Goal: Task Accomplishment & Management: Use online tool/utility

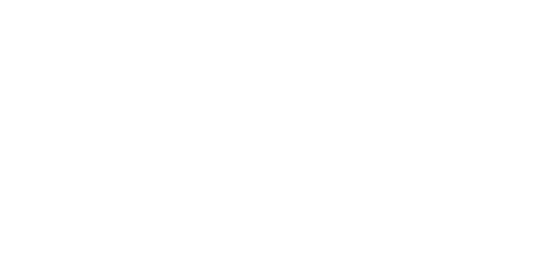
select select "Song"
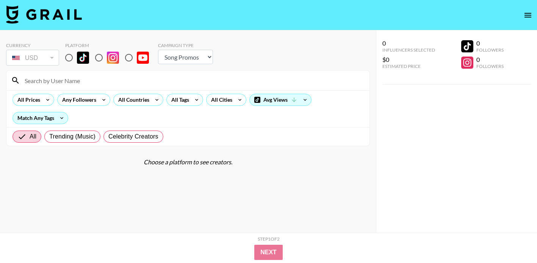
click at [66, 55] on input "radio" at bounding box center [69, 58] width 16 height 16
radio input "true"
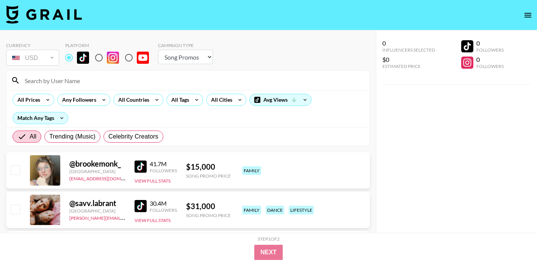
click at [83, 80] on input at bounding box center [192, 80] width 345 height 12
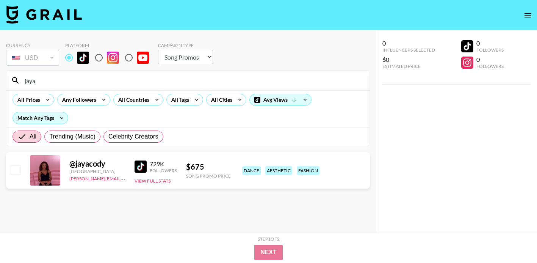
click at [141, 170] on img at bounding box center [141, 166] width 12 height 12
click at [187, 85] on input "jaya" at bounding box center [192, 80] width 345 height 12
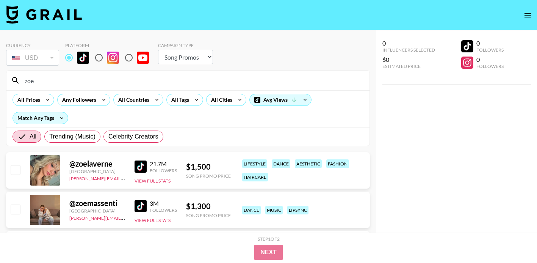
click at [224, 81] on input "zoe" at bounding box center [192, 80] width 345 height 12
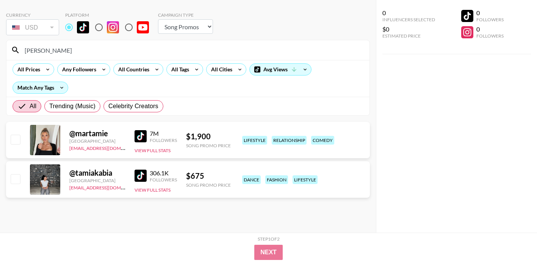
scroll to position [30, 0]
click at [141, 172] on img at bounding box center [141, 175] width 12 height 12
click at [224, 49] on input "[PERSON_NAME]" at bounding box center [192, 50] width 345 height 12
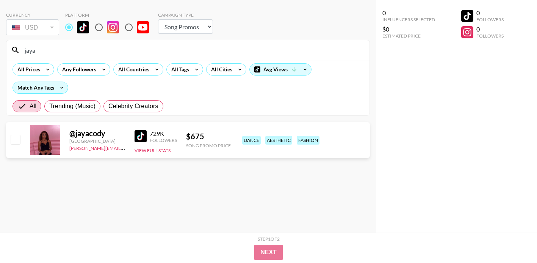
type input "jaya"
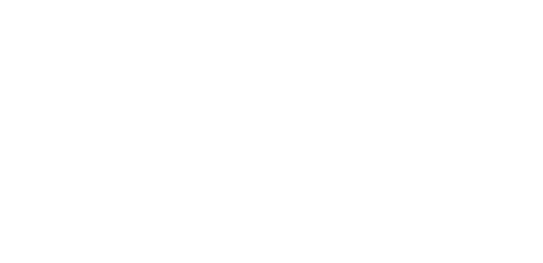
select select "Song"
